Goal: Information Seeking & Learning: Learn about a topic

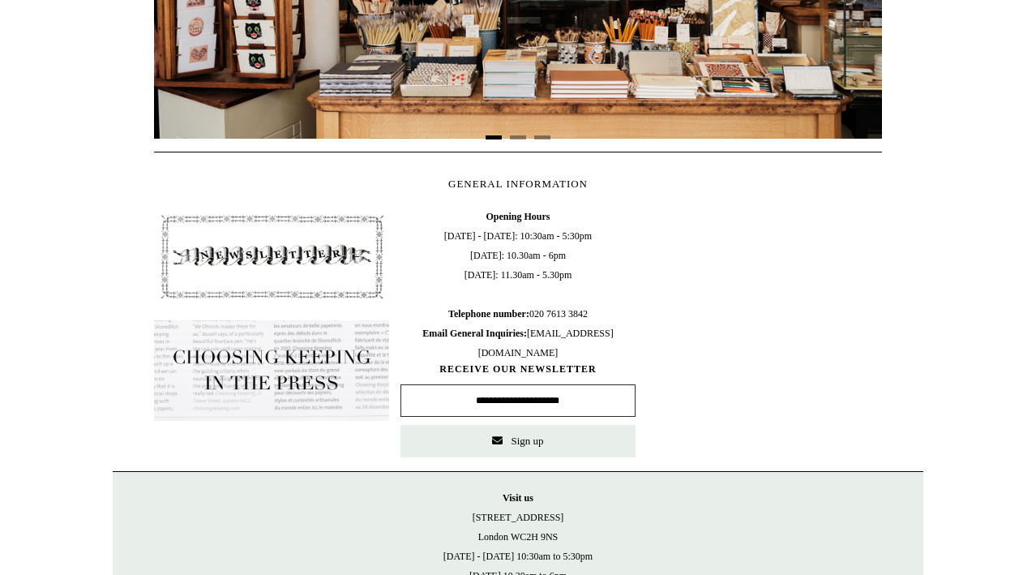
scroll to position [596, 0]
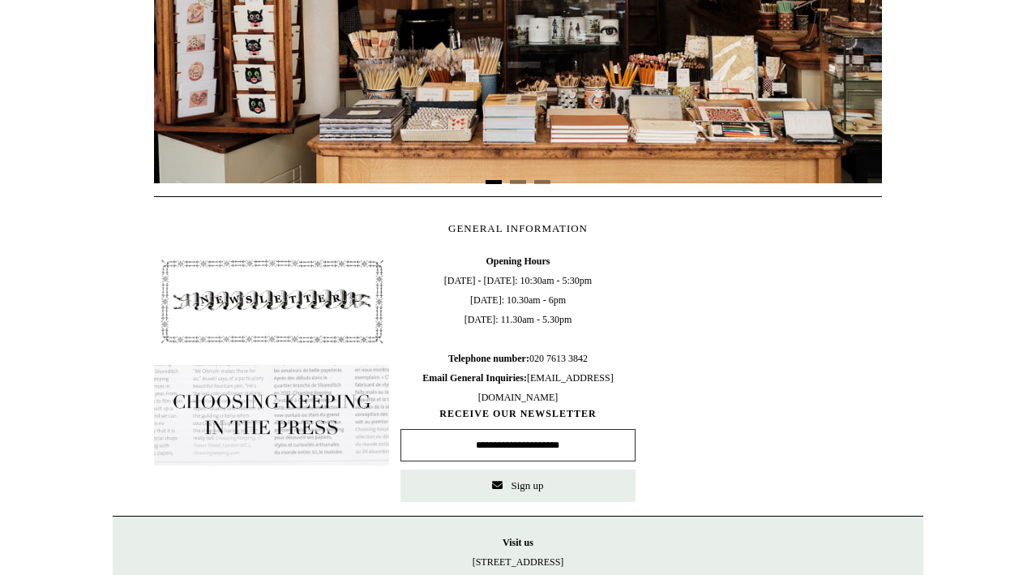
click at [286, 286] on img at bounding box center [271, 301] width 235 height 100
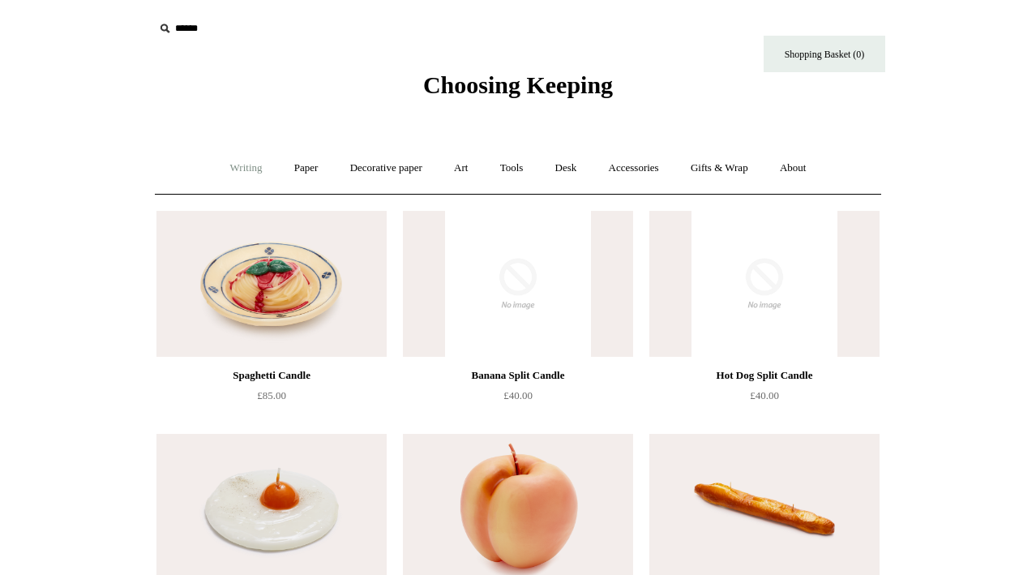
click at [233, 173] on link "Writing +" at bounding box center [247, 168] width 62 height 43
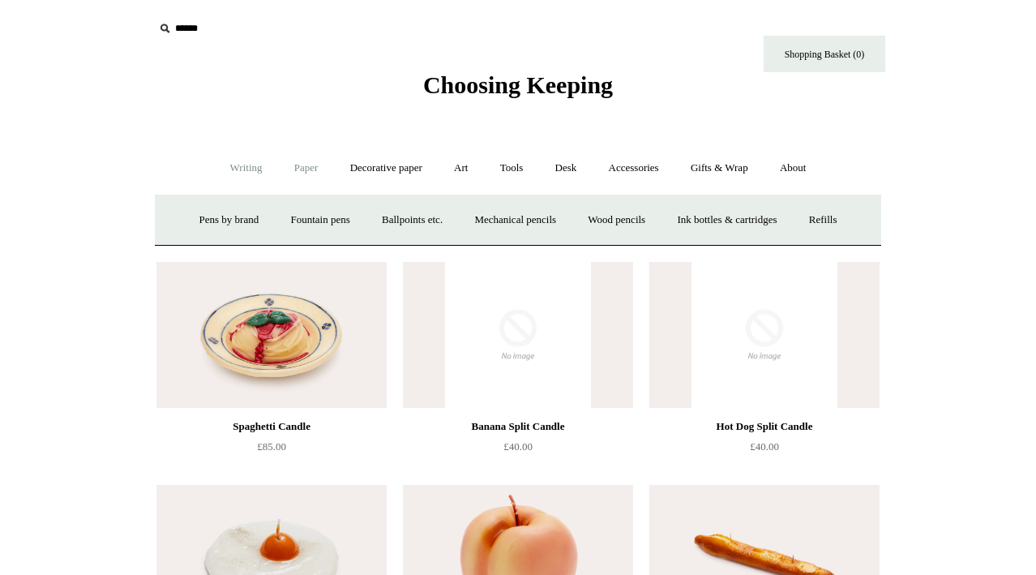
click at [289, 172] on link "Paper +" at bounding box center [306, 168] width 53 height 43
click at [563, 220] on link "Greeting cards +" at bounding box center [583, 220] width 91 height 43
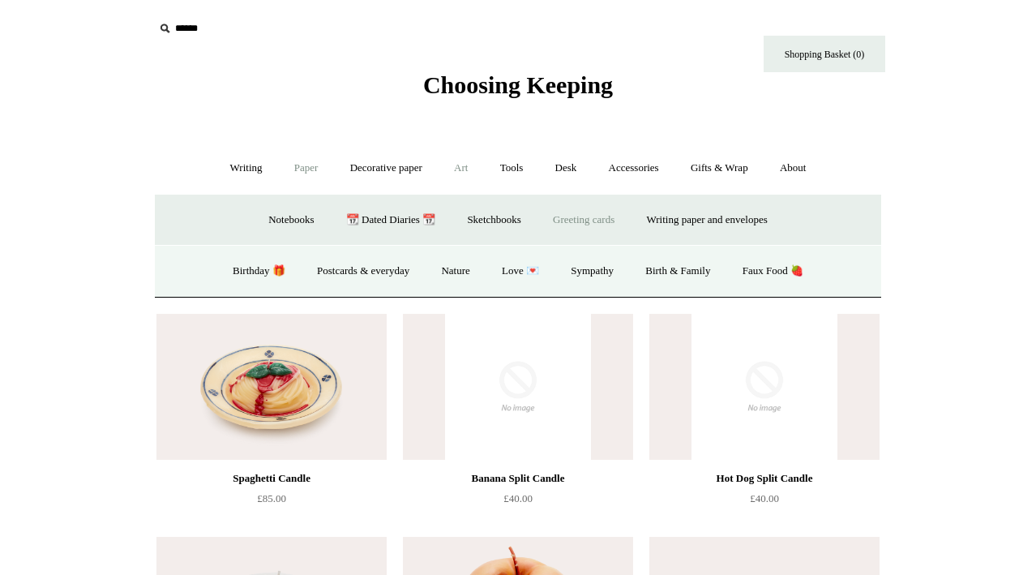
click at [459, 173] on link "Art +" at bounding box center [460, 168] width 43 height 43
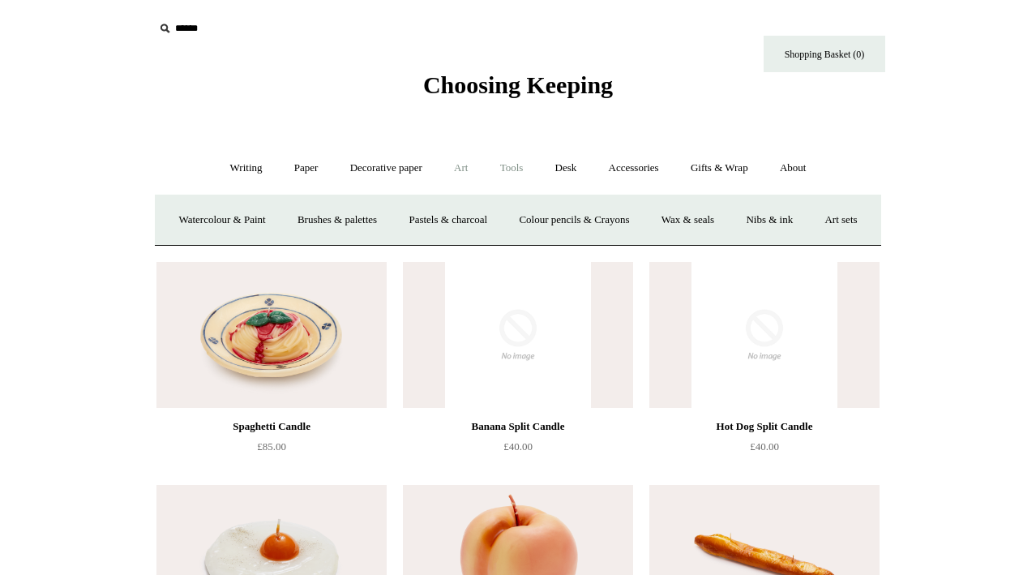
click at [519, 171] on link "Tools +" at bounding box center [511, 168] width 53 height 43
click at [592, 176] on link "Desk +" at bounding box center [565, 168] width 51 height 43
click at [651, 168] on link "Accessories +" at bounding box center [633, 168] width 79 height 43
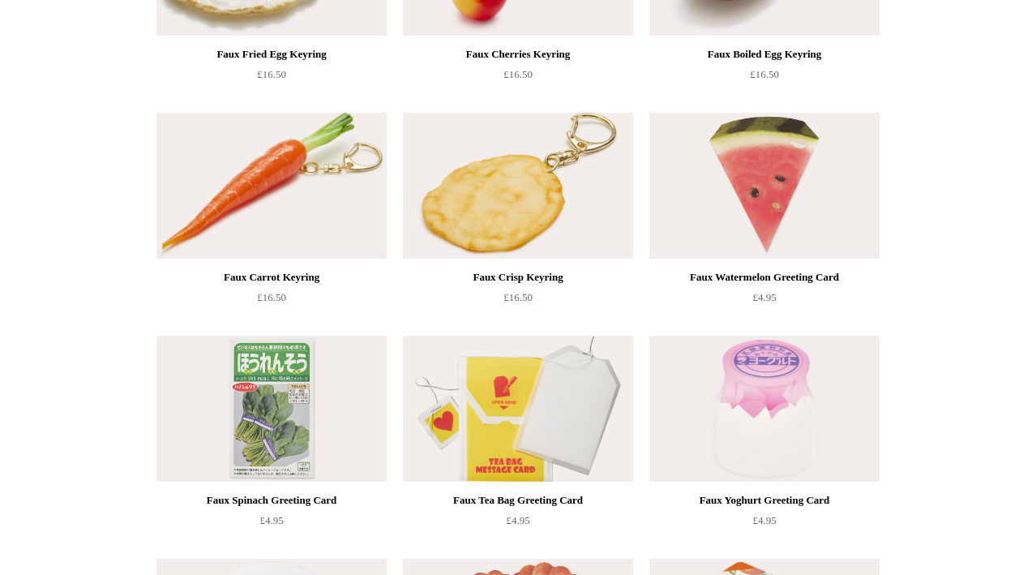
scroll to position [1114, 0]
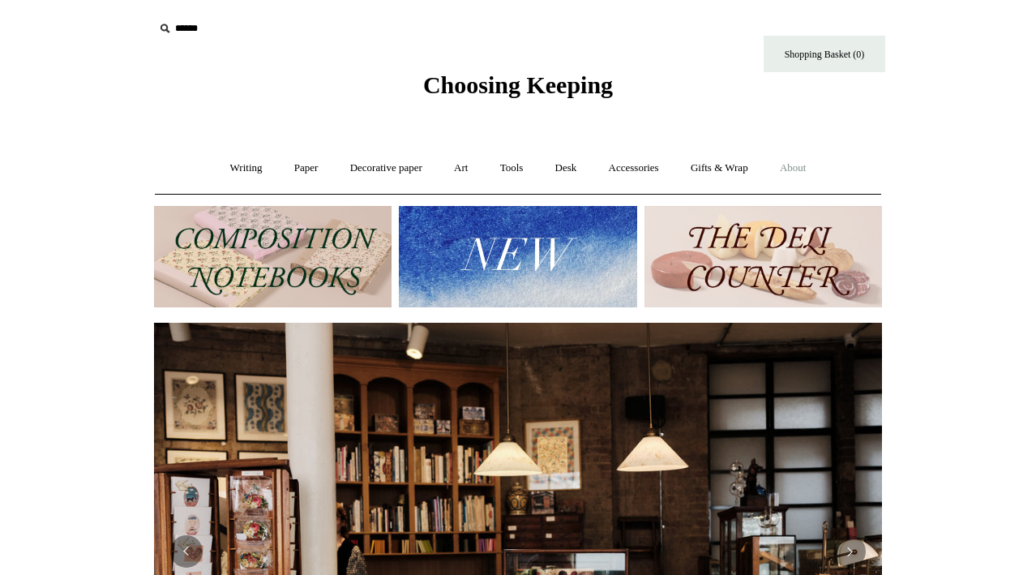
click at [805, 171] on link "About +" at bounding box center [793, 168] width 56 height 43
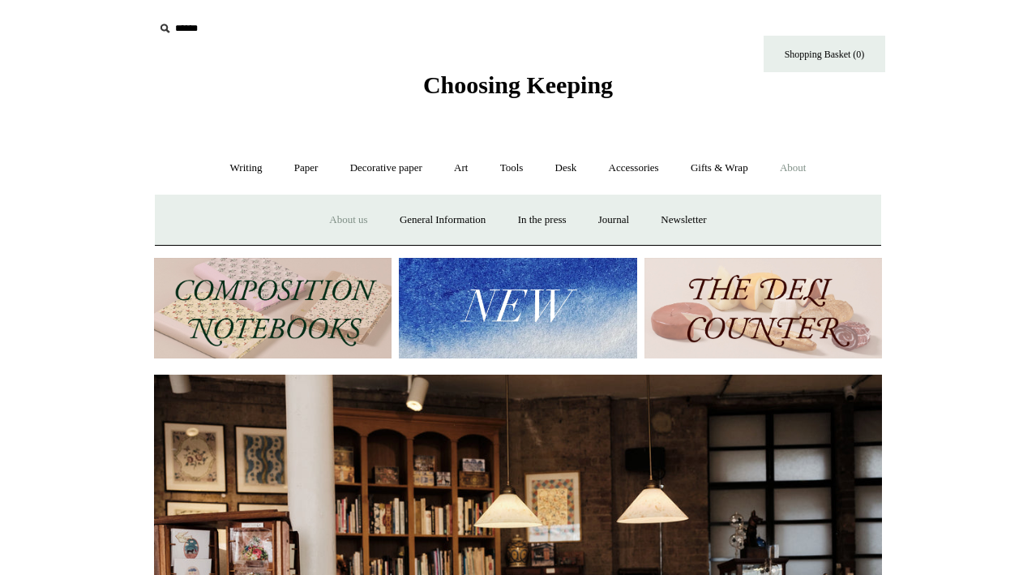
click at [328, 228] on link "About us" at bounding box center [347, 220] width 67 height 43
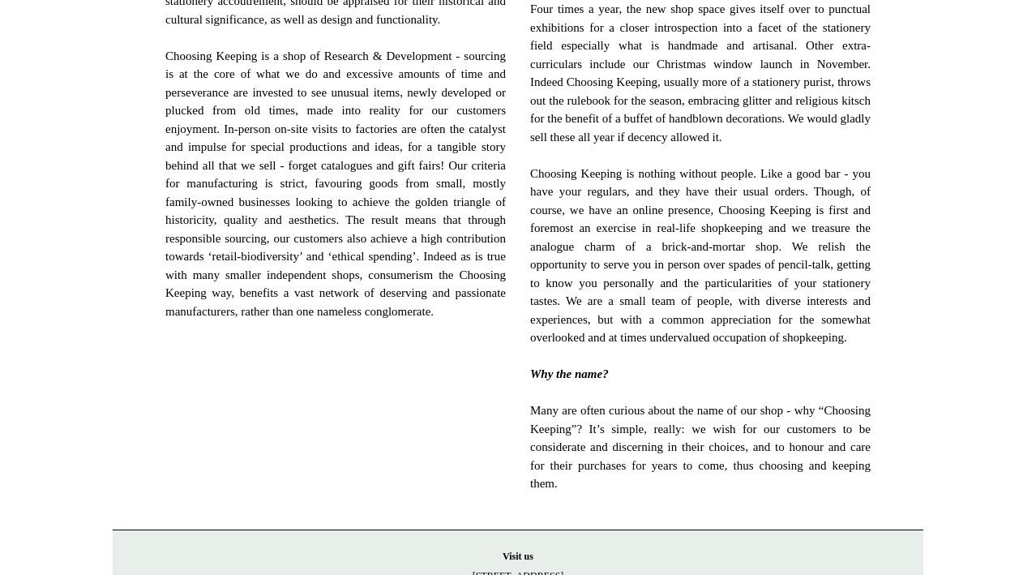
scroll to position [866, 0]
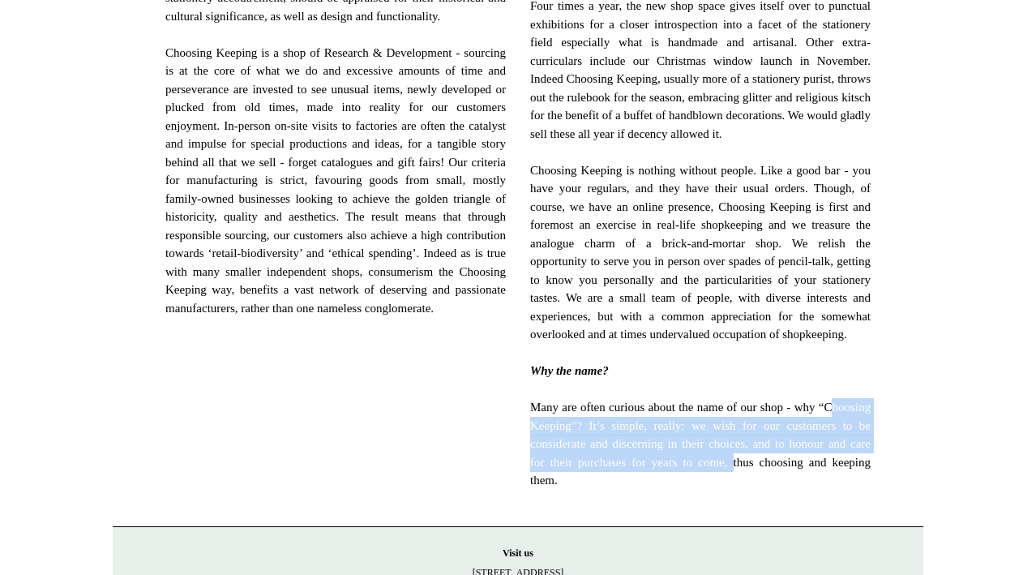
drag, startPoint x: 542, startPoint y: 478, endPoint x: 524, endPoint y: 539, distance: 63.3
click at [524, 514] on div "November 2018 saw a big change for the business, leaving the East-end after 5 h…" at bounding box center [700, 144] width 365 height 737
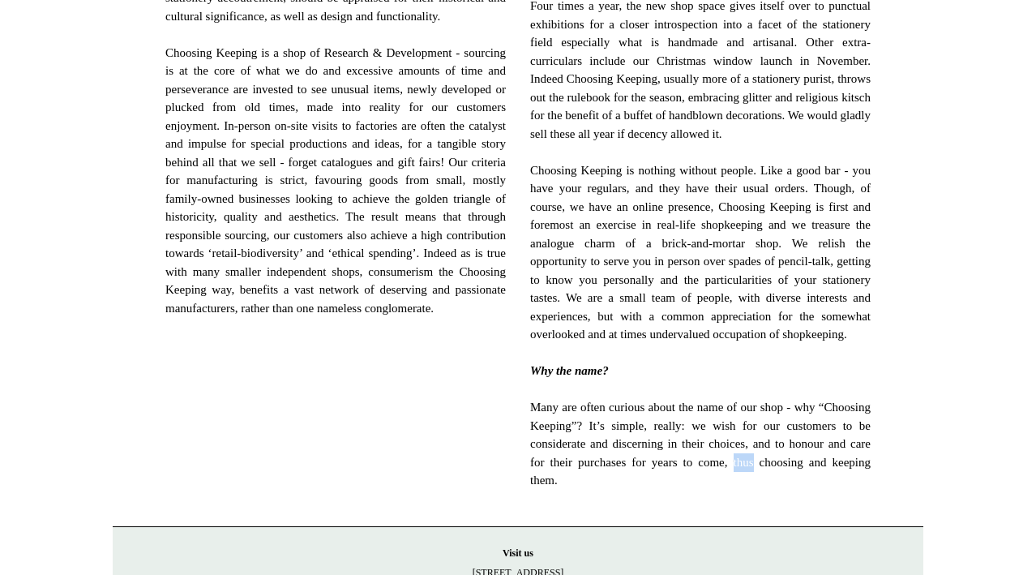
click at [524, 514] on div "November 2018 saw a big change for the business, leaving the East-end after 5 h…" at bounding box center [700, 144] width 365 height 737
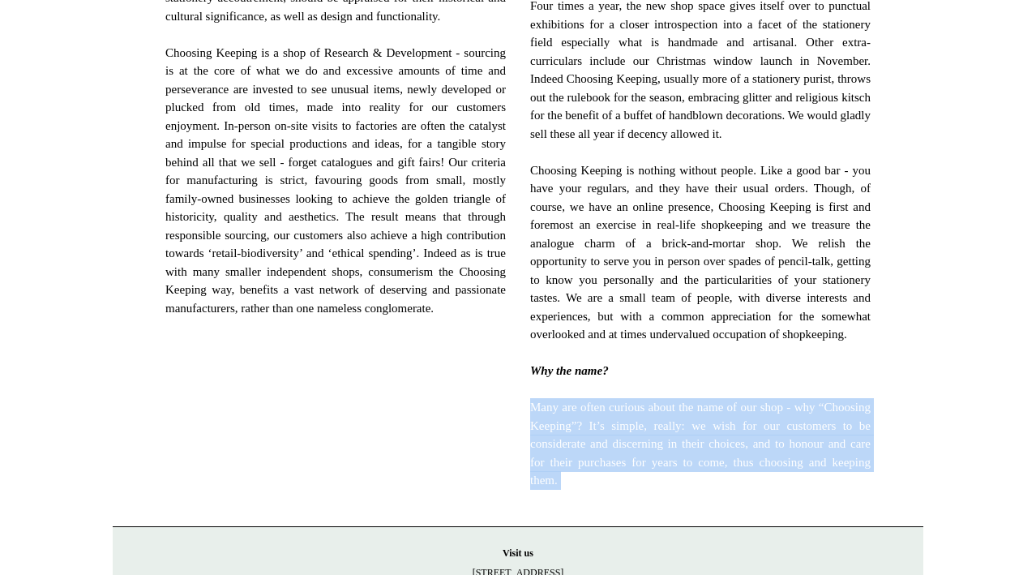
click at [524, 514] on div "November 2018 saw a big change for the business, leaving the East-end after 5 h…" at bounding box center [700, 144] width 365 height 737
click at [544, 489] on span "November 2018 saw a big change for the business, leaving the East-end after 5 h…" at bounding box center [700, 143] width 340 height 693
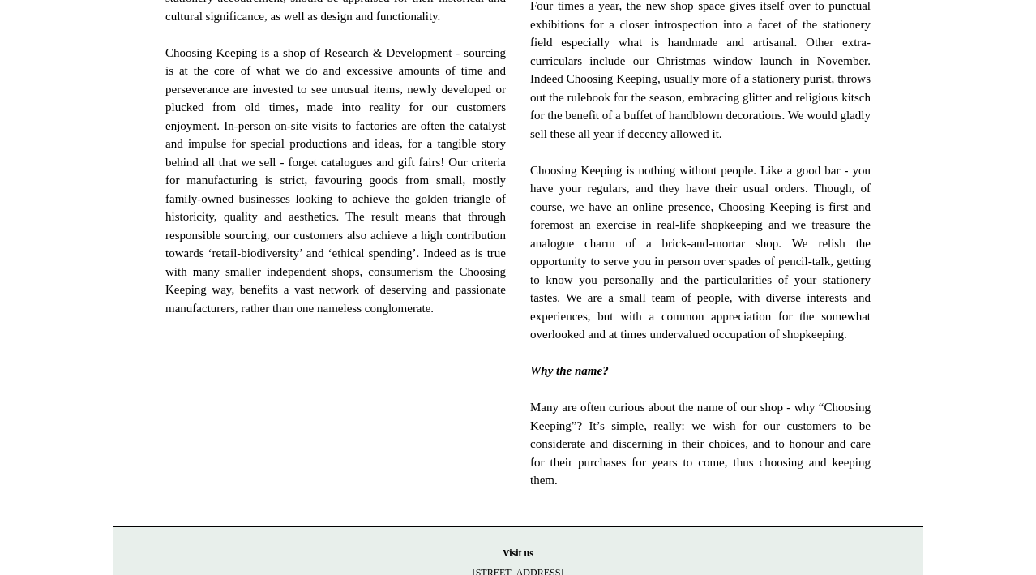
click at [544, 489] on span "November 2018 saw a big change for the business, leaving the East-end after 5 h…" at bounding box center [700, 143] width 340 height 693
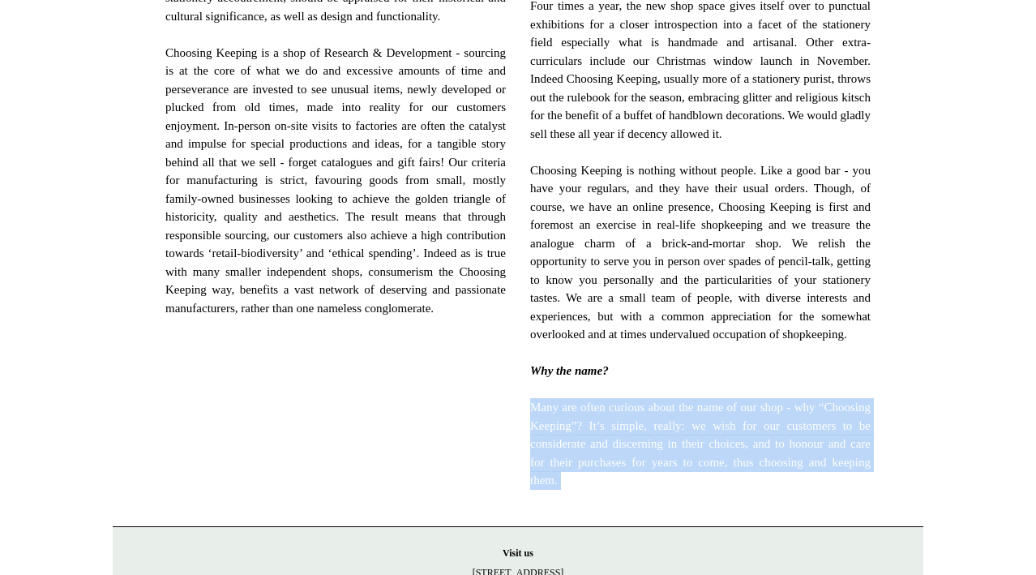
click at [544, 489] on span "November 2018 saw a big change for the business, leaving the East-end after 5 h…" at bounding box center [700, 143] width 340 height 693
click at [540, 489] on span "November 2018 saw a big change for the business, leaving the East-end after 5 h…" at bounding box center [700, 143] width 340 height 693
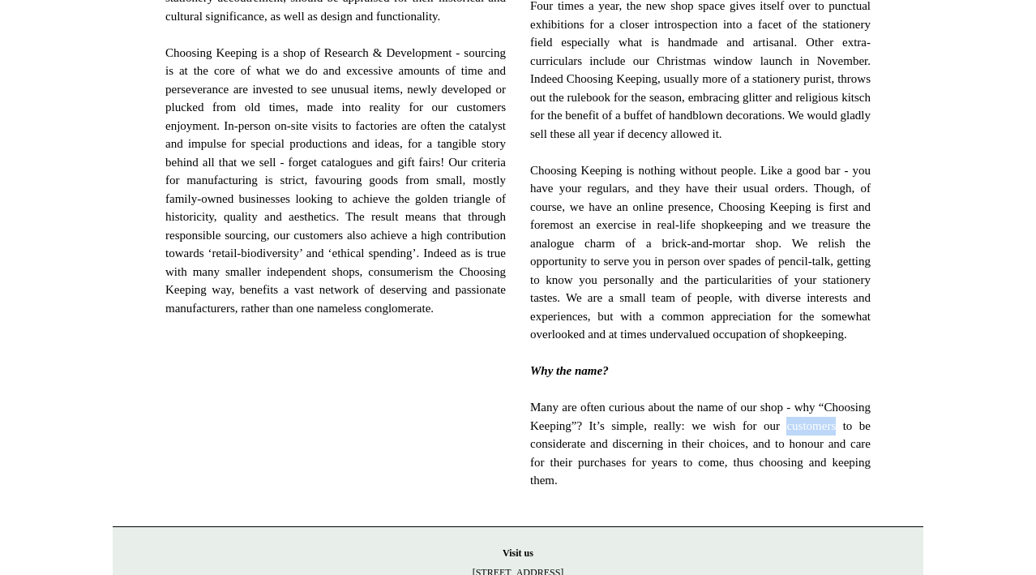
click at [540, 489] on span "November 2018 saw a big change for the business, leaving the East-end after 5 h…" at bounding box center [700, 143] width 340 height 693
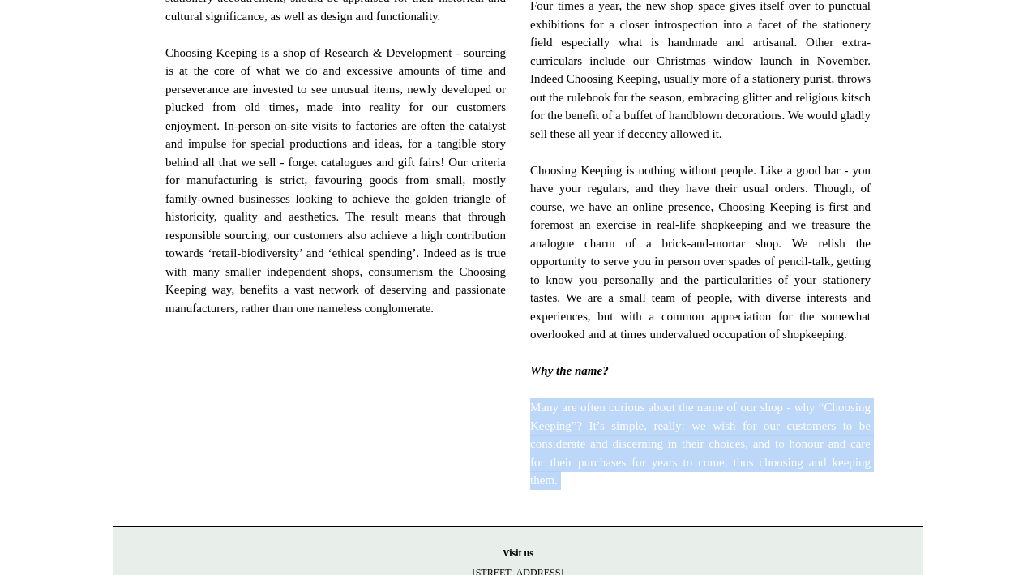
click at [540, 489] on span "November 2018 saw a big change for the business, leaving the East-end after 5 h…" at bounding box center [700, 143] width 340 height 693
click at [534, 489] on span "November 2018 saw a big change for the business, leaving the East-end after 5 h…" at bounding box center [700, 143] width 340 height 693
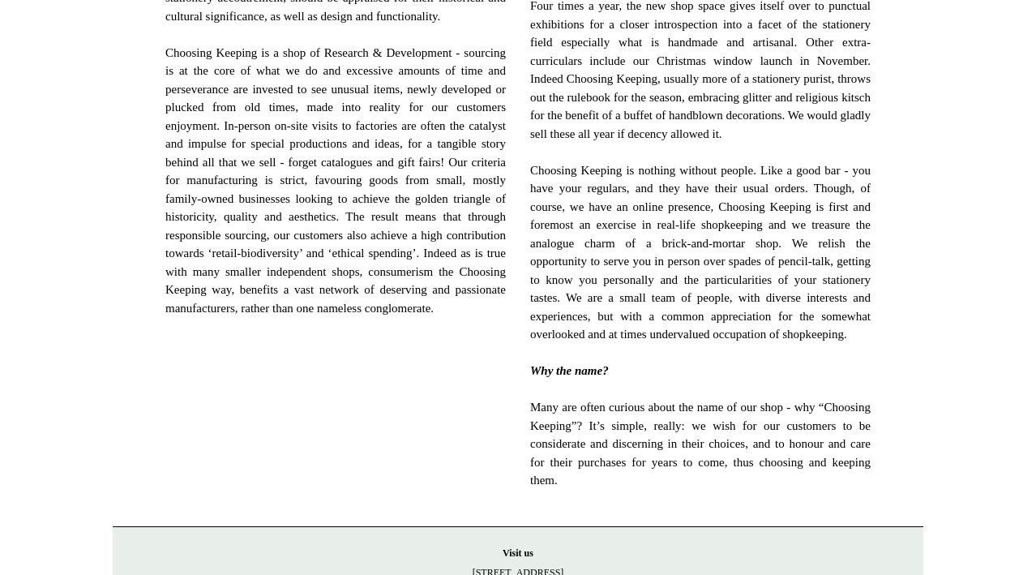
click at [534, 489] on span "November 2018 saw a big change for the business, leaving the East-end after 5 h…" at bounding box center [700, 143] width 340 height 693
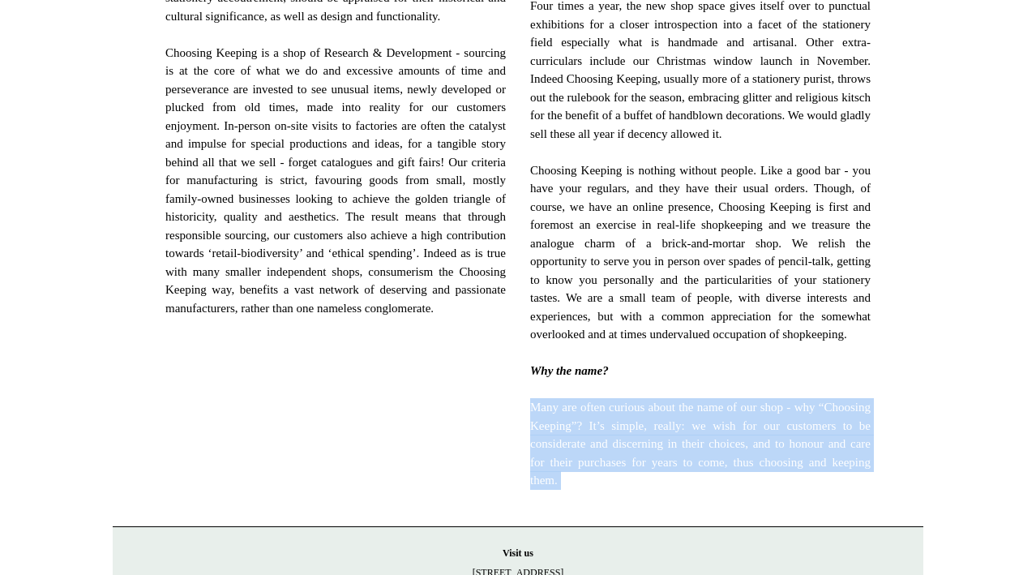
click at [534, 489] on span "November 2018 saw a big change for the business, leaving the East-end after 5 h…" at bounding box center [700, 143] width 340 height 693
click at [511, 511] on div "ABOUT US Choosing Keeping began in 2012 as a small shop on Columbia Road, the s…" at bounding box center [335, 144] width 365 height 737
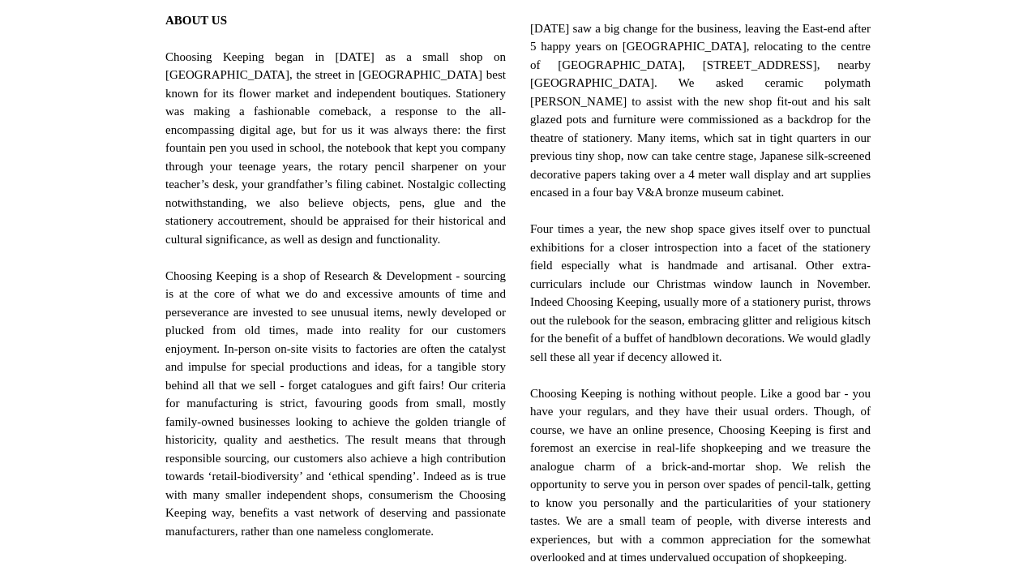
scroll to position [647, 0]
